Goal: Information Seeking & Learning: Check status

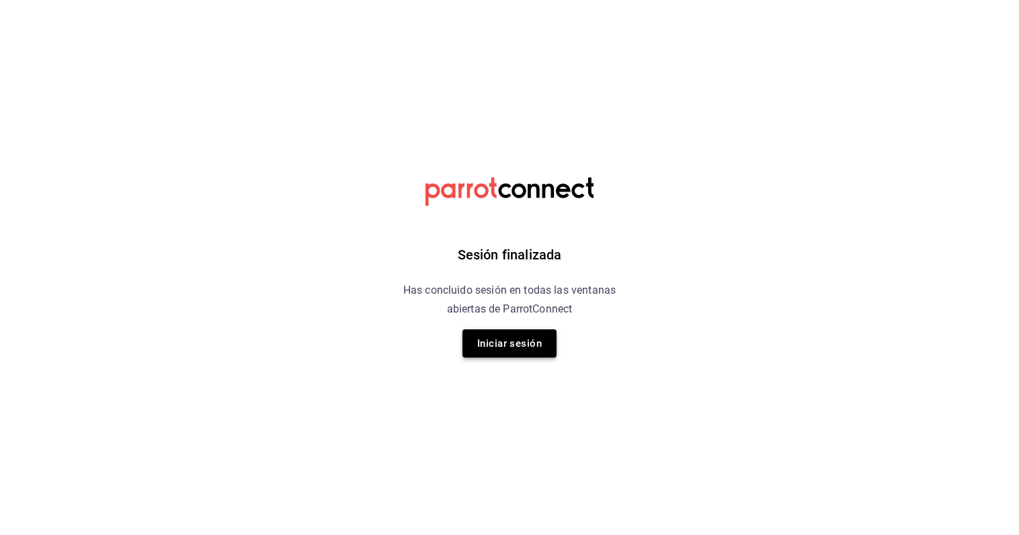
click at [543, 345] on button "Iniciar sesión" at bounding box center [510, 343] width 94 height 28
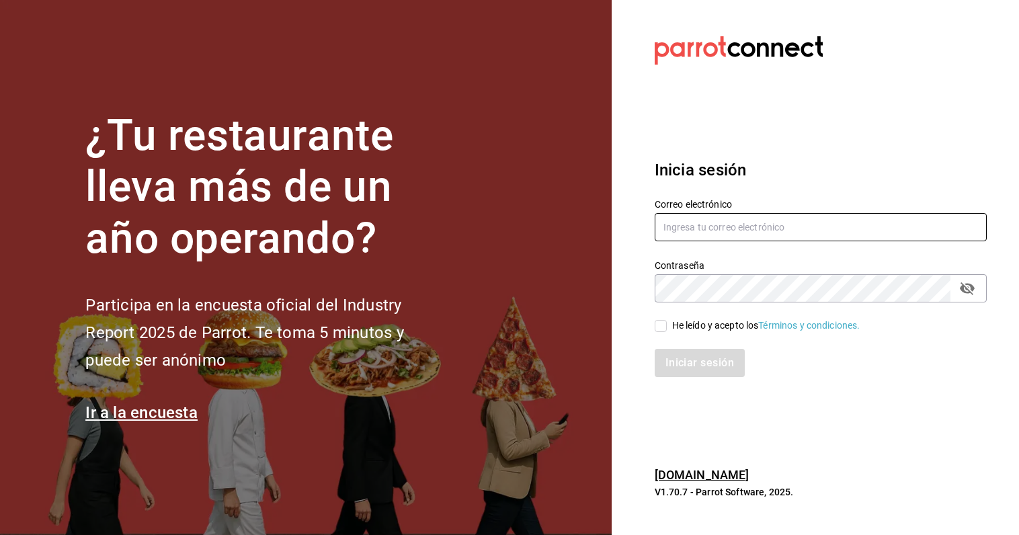
click at [729, 226] on input "text" at bounding box center [821, 227] width 332 height 28
type input "qnicoteziutlan@gmail.com"
click at [662, 329] on input "He leído y acepto los Términos y condiciones." at bounding box center [661, 326] width 12 height 12
checkbox input "true"
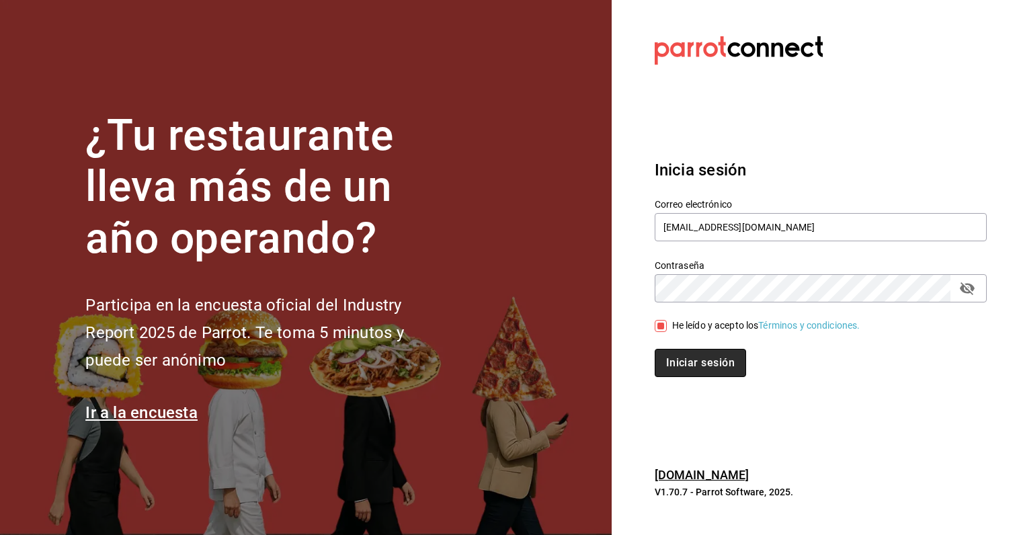
click at [683, 364] on button "Iniciar sesión" at bounding box center [700, 363] width 91 height 28
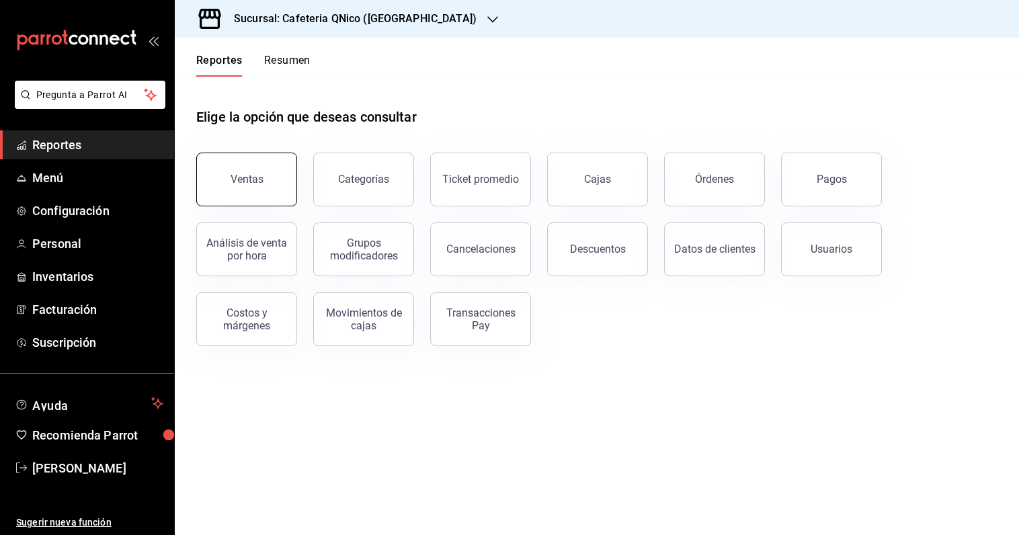
click at [234, 180] on div "Ventas" at bounding box center [247, 179] width 33 height 13
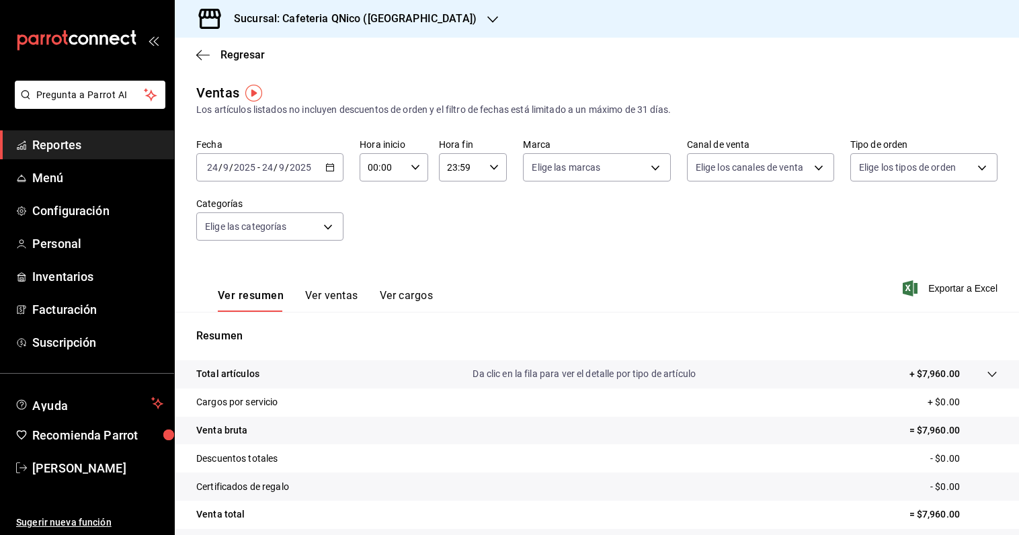
click at [62, 142] on span "Reportes" at bounding box center [97, 145] width 131 height 18
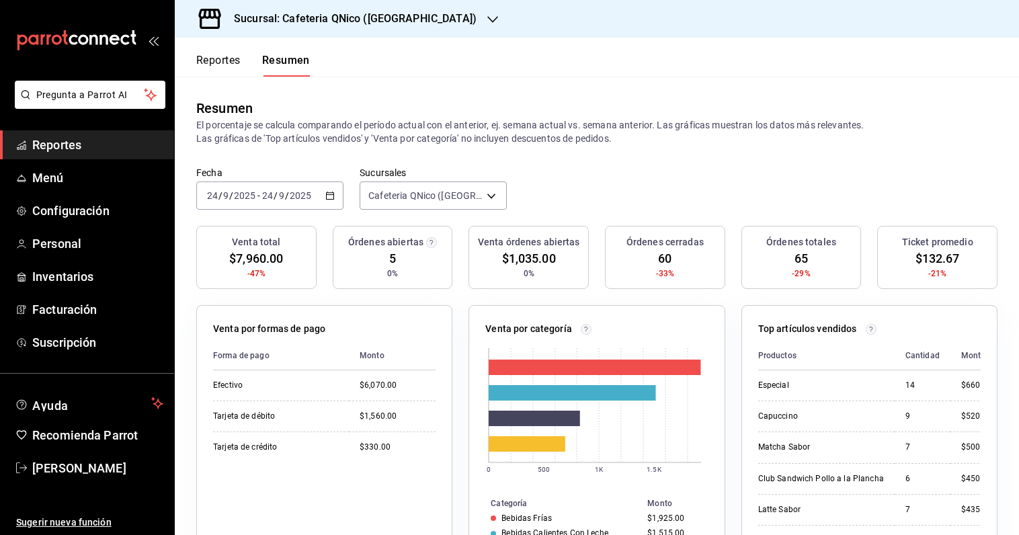
click at [63, 151] on span "Reportes" at bounding box center [97, 145] width 131 height 18
click at [587, 1] on div "Sucursal: Cafeteria QNico ([GEOGRAPHIC_DATA])" at bounding box center [597, 19] width 845 height 38
